Goal: Check status: Check status

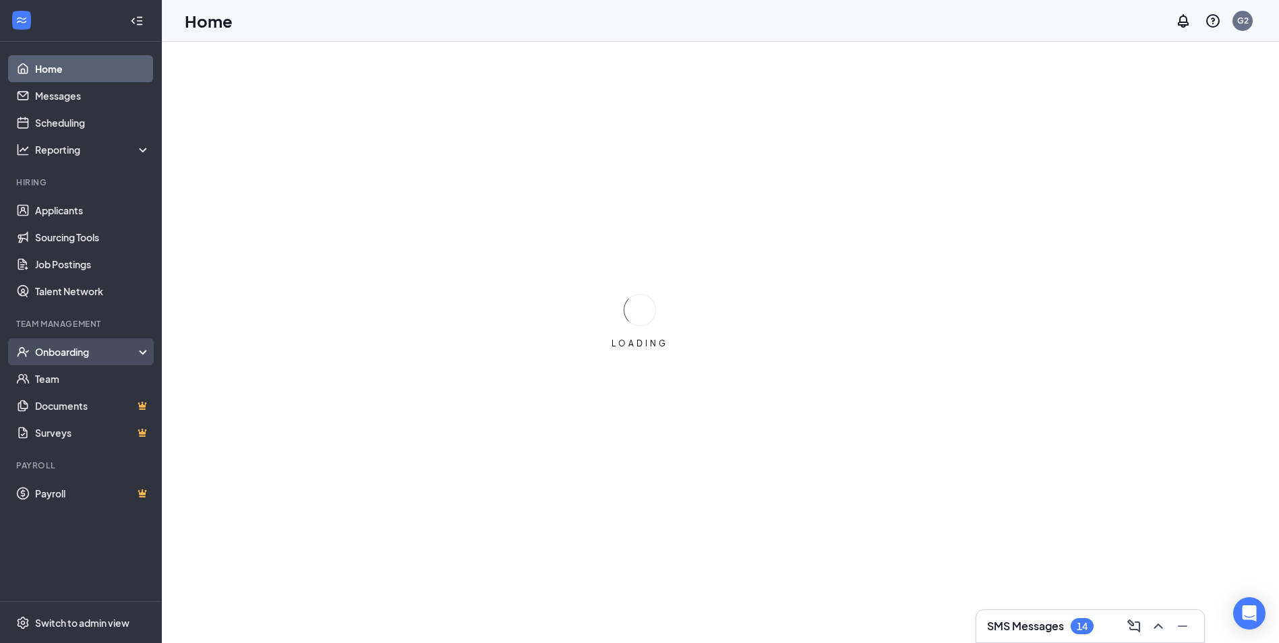
click at [134, 351] on div "Onboarding" at bounding box center [87, 351] width 104 height 13
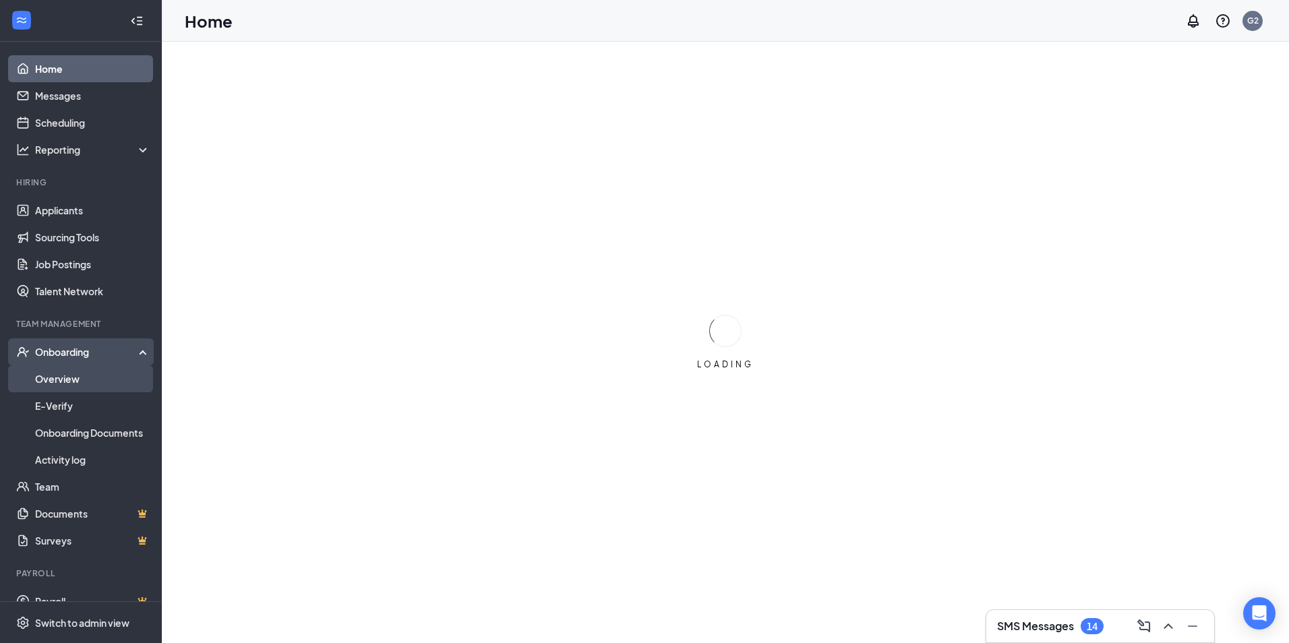
click at [117, 374] on link "Overview" at bounding box center [92, 379] width 115 height 27
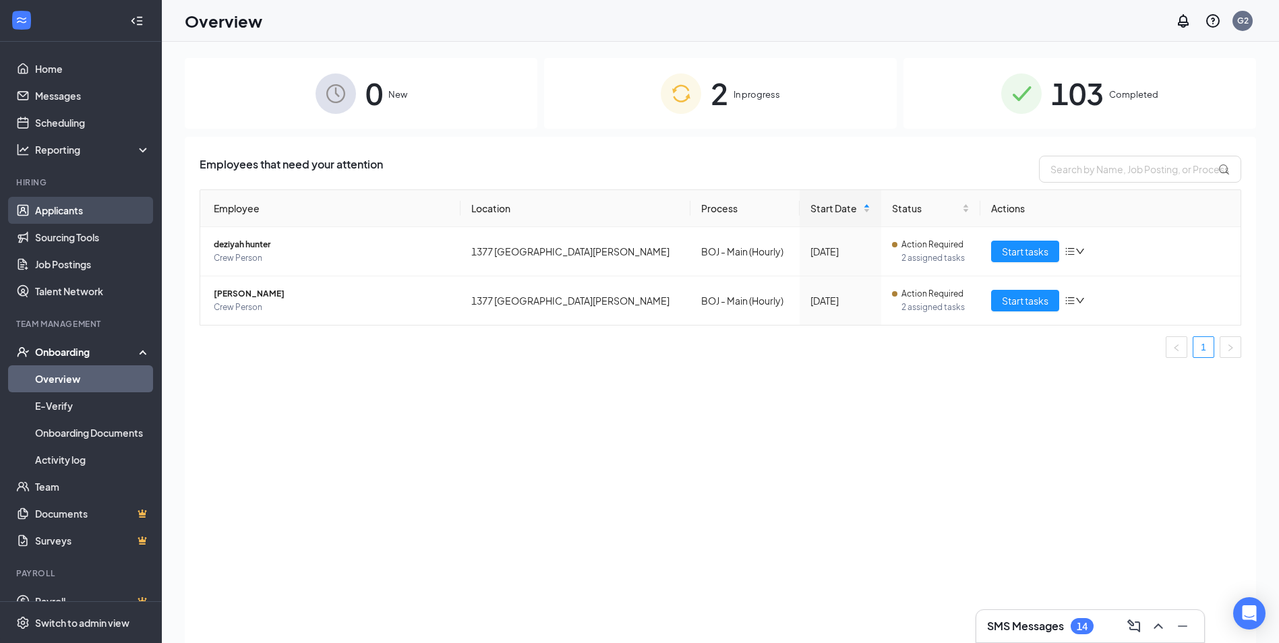
click at [89, 211] on link "Applicants" at bounding box center [92, 210] width 115 height 27
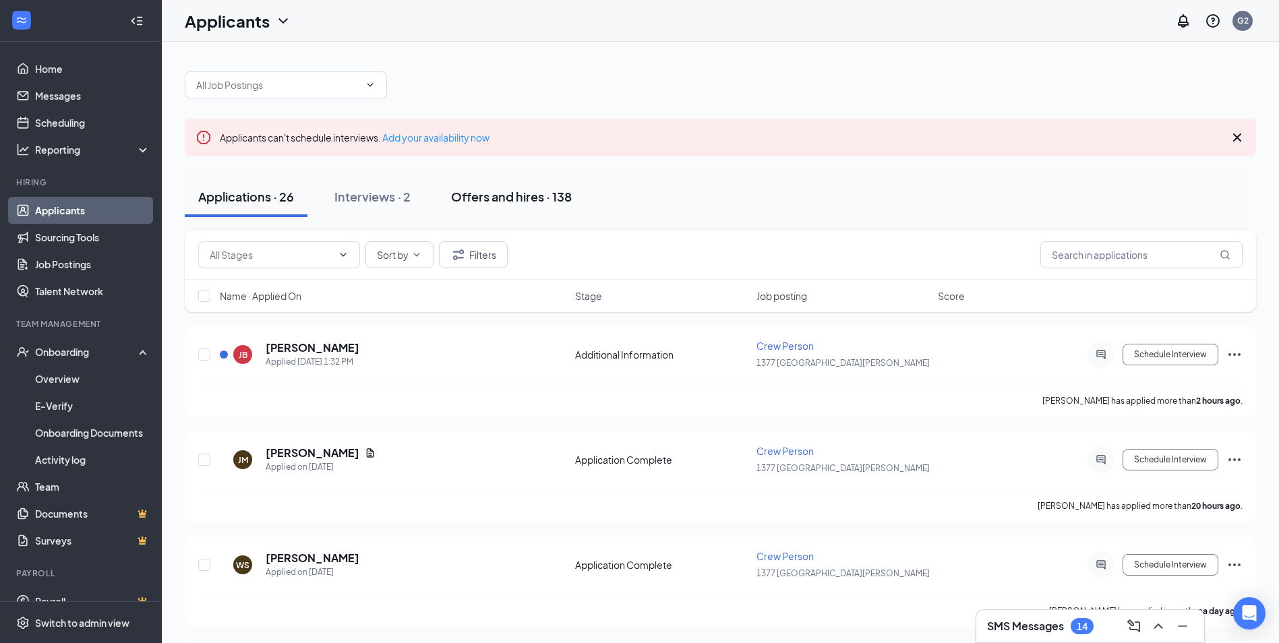
click at [503, 192] on div "Offers and hires · 138" at bounding box center [511, 196] width 121 height 17
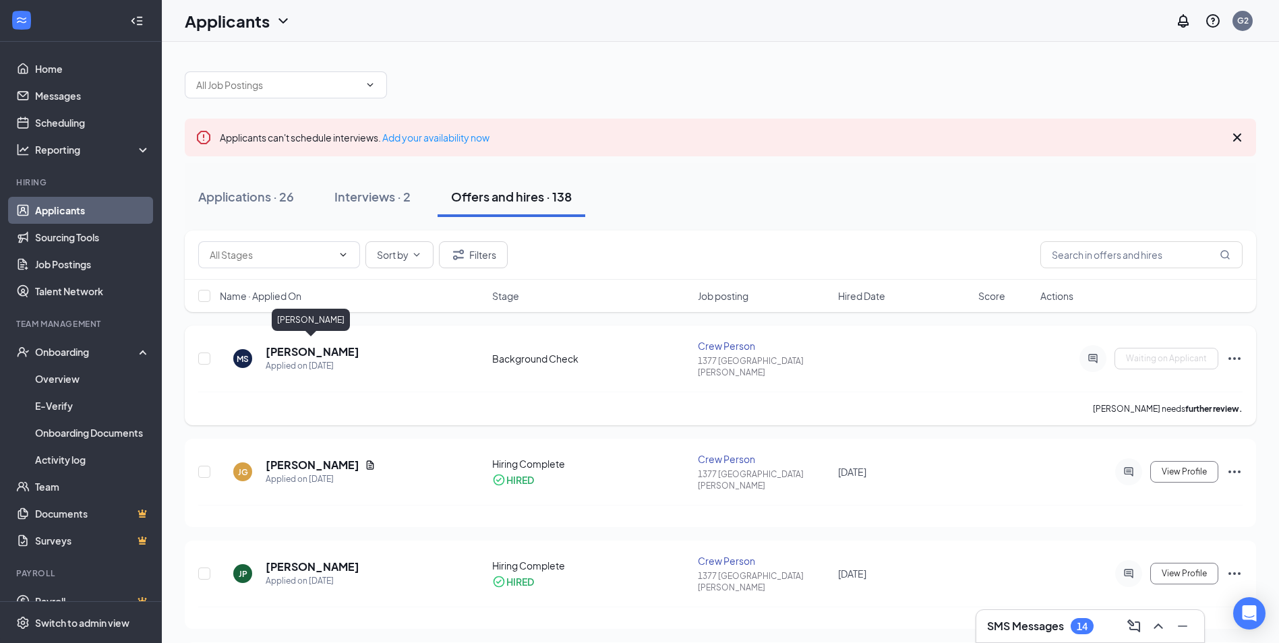
click at [319, 346] on h5 "[PERSON_NAME]" at bounding box center [313, 352] width 94 height 15
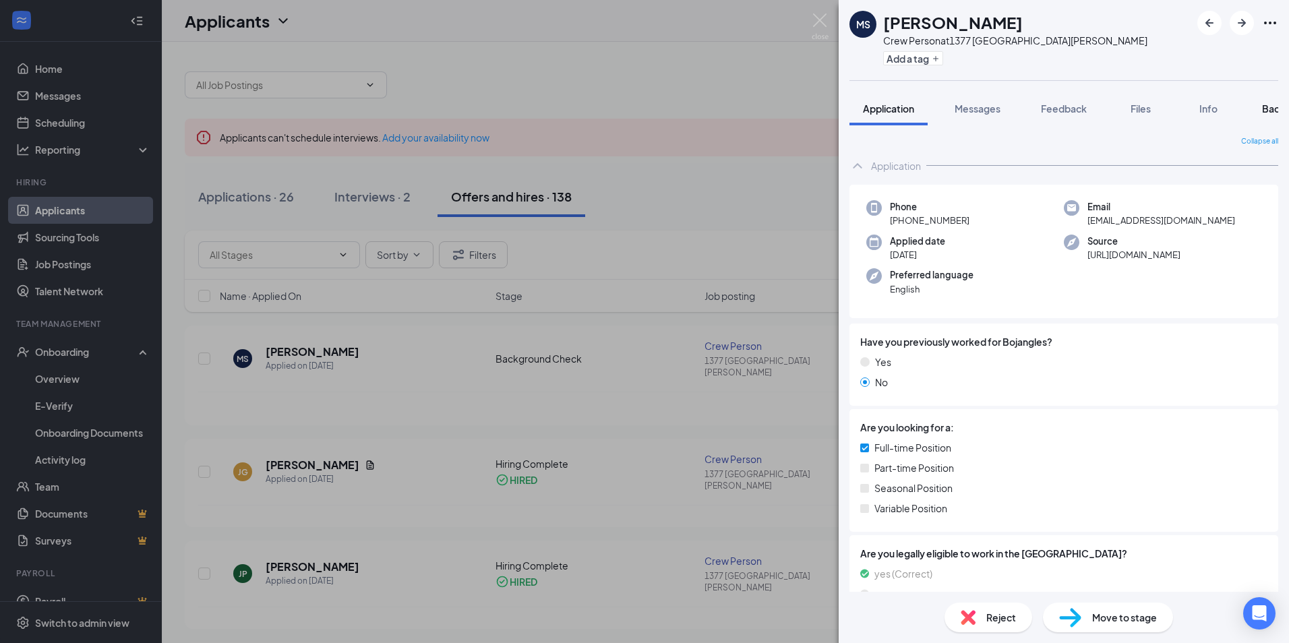
click at [1271, 107] on span "Background" at bounding box center [1289, 109] width 55 height 12
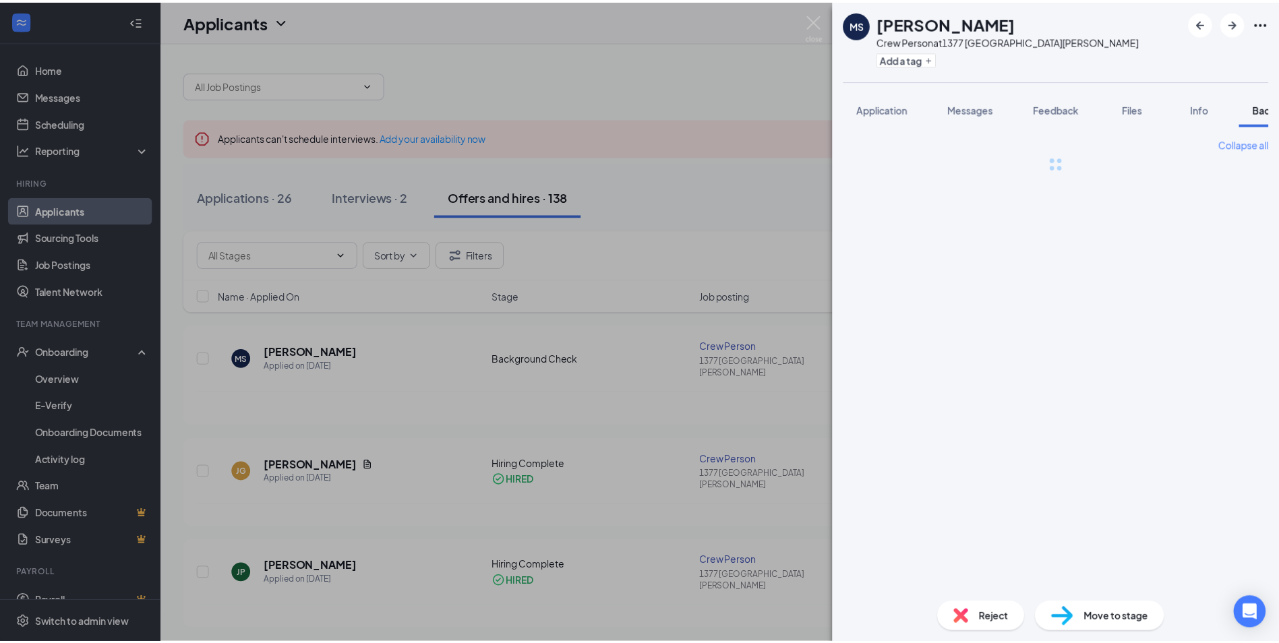
scroll to position [0, 55]
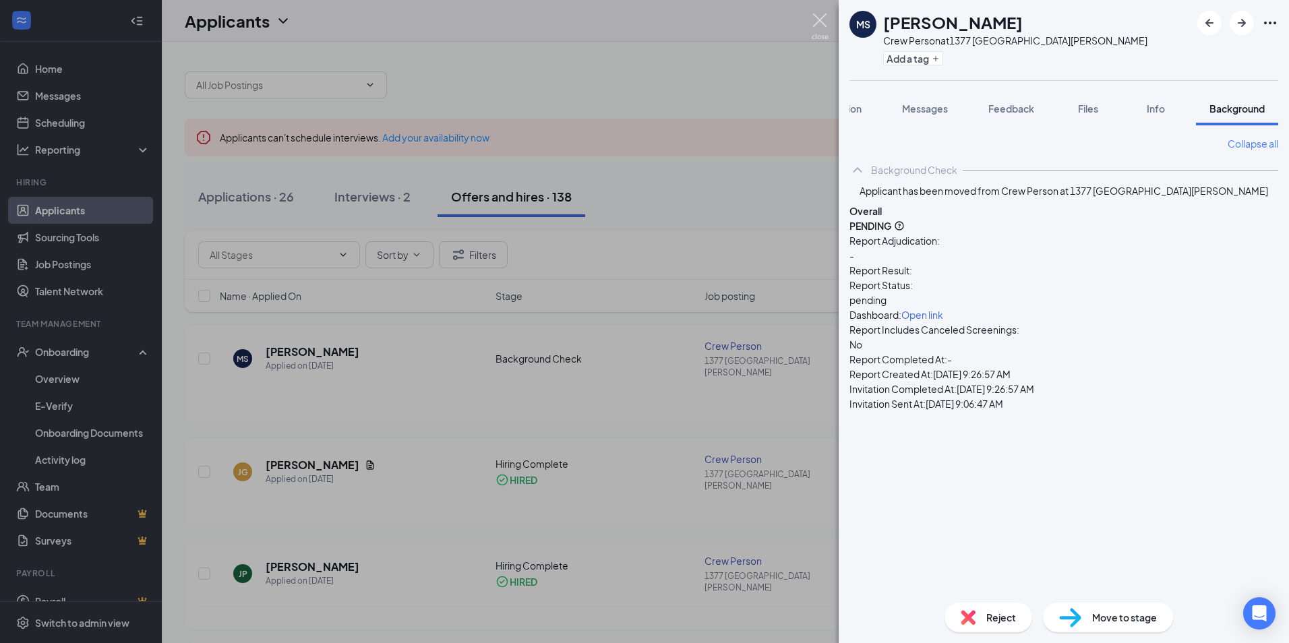
click at [818, 18] on img at bounding box center [820, 26] width 17 height 26
